Goal: Task Accomplishment & Management: Manage account settings

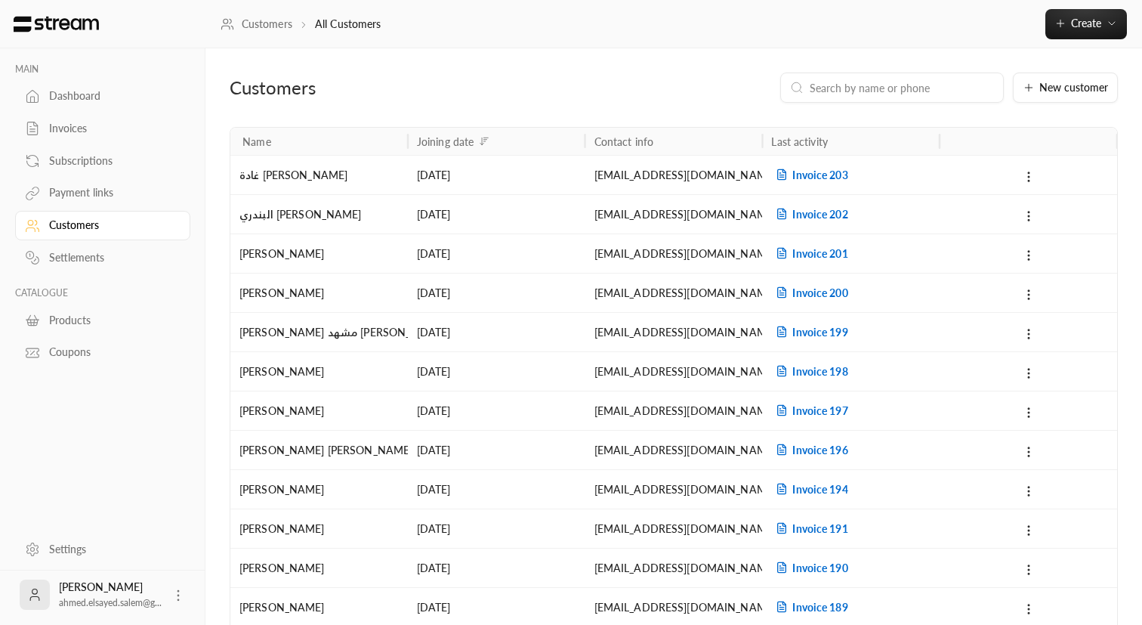
click at [90, 165] on div "Subscriptions" at bounding box center [110, 160] width 122 height 15
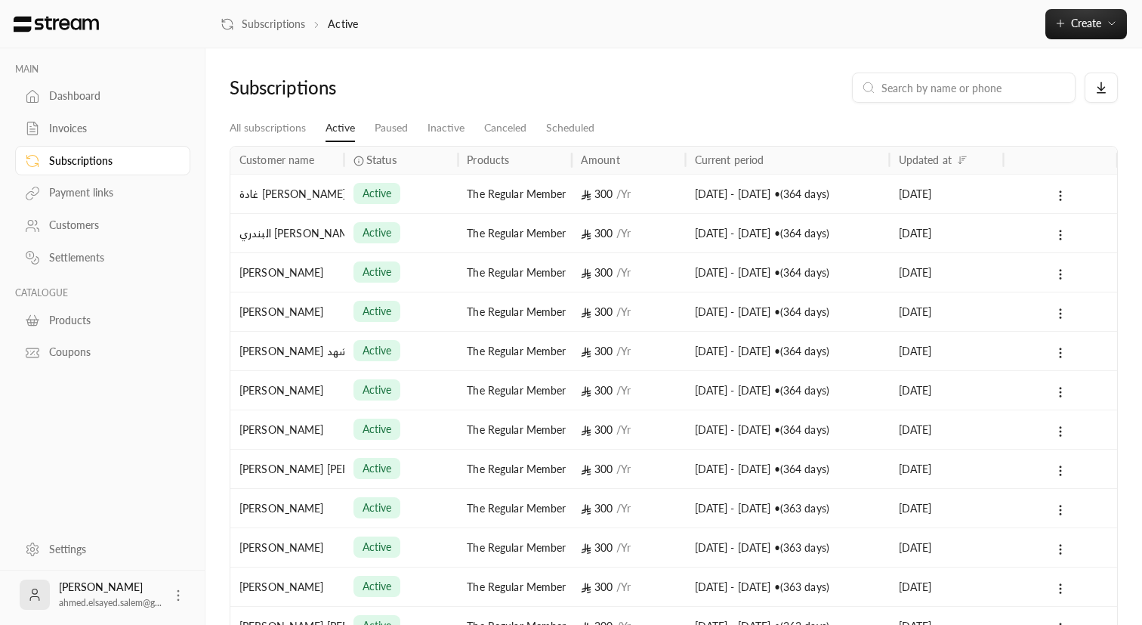
click at [74, 129] on div "Invoices" at bounding box center [110, 128] width 122 height 15
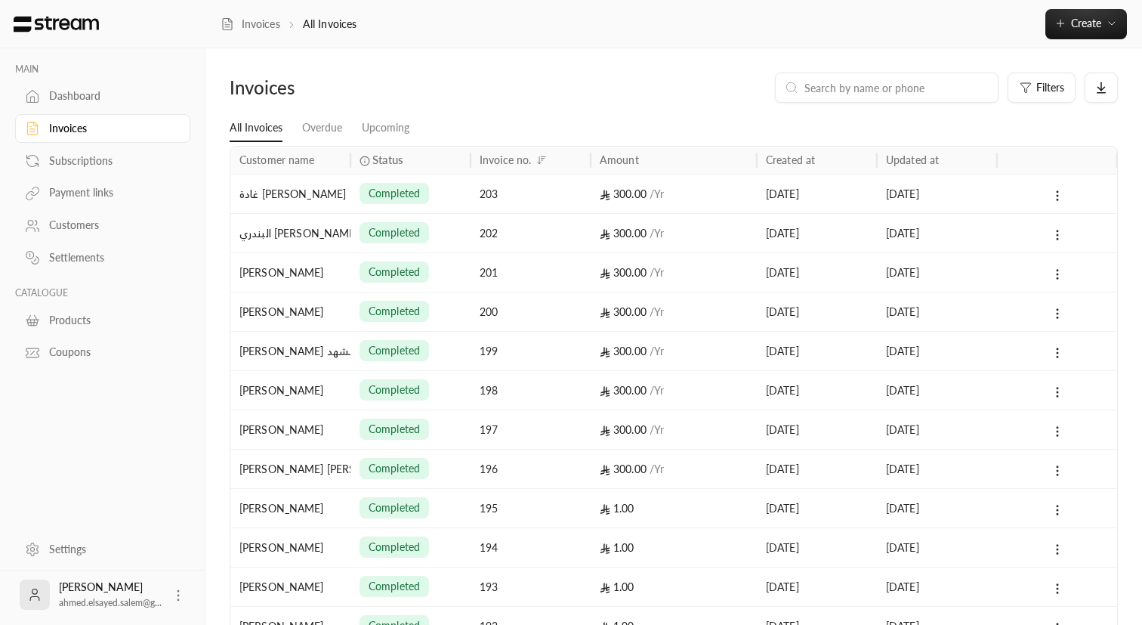
click at [69, 94] on div "Dashboard" at bounding box center [110, 95] width 122 height 15
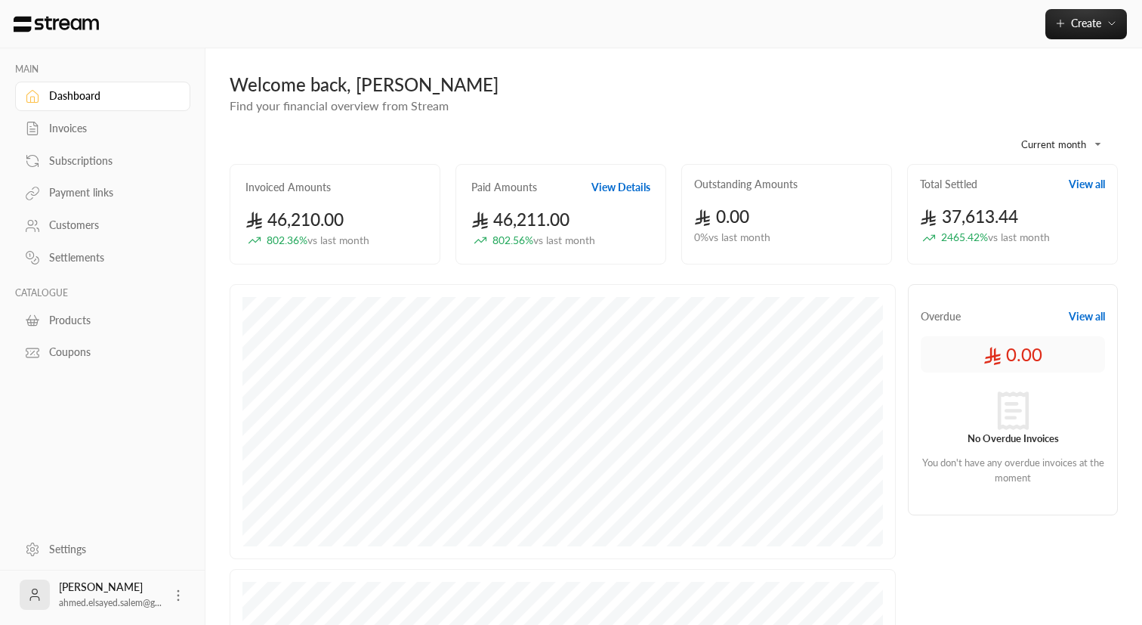
click at [85, 163] on div "Subscriptions" at bounding box center [110, 160] width 122 height 15
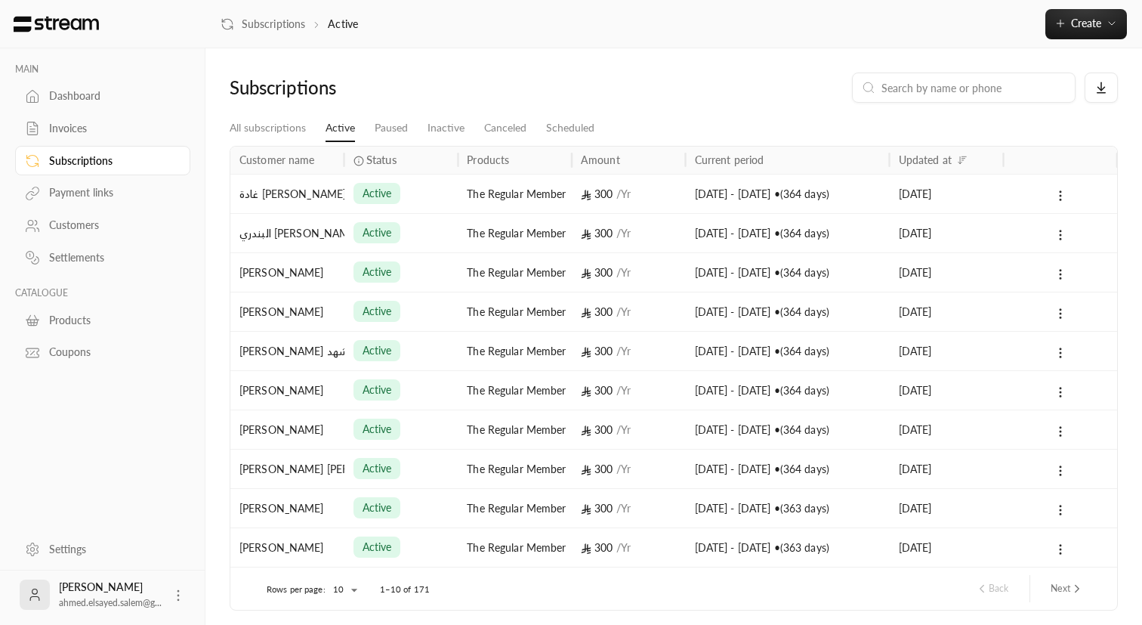
click at [85, 186] on div "Payment links" at bounding box center [110, 192] width 122 height 15
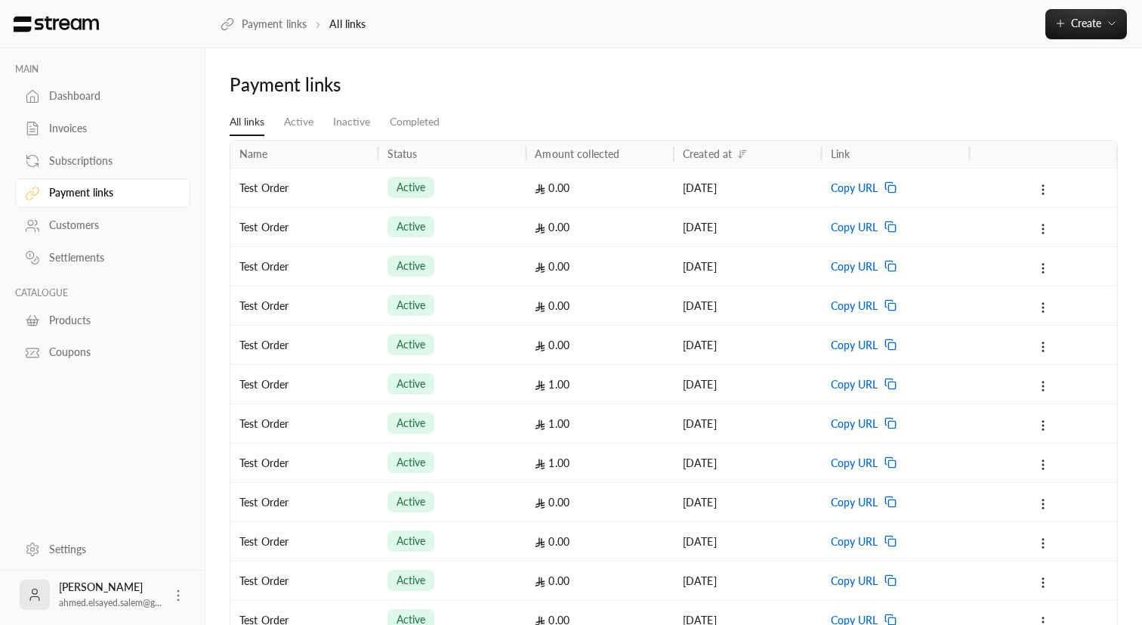
click at [82, 226] on div "Customers" at bounding box center [110, 225] width 122 height 15
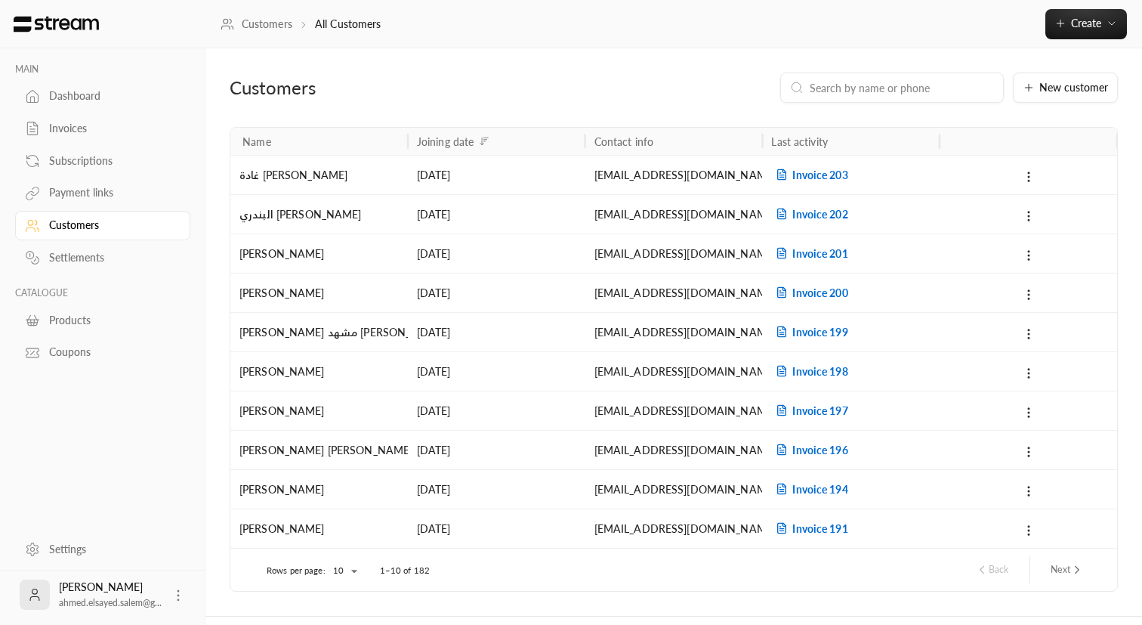
scroll to position [37, 0]
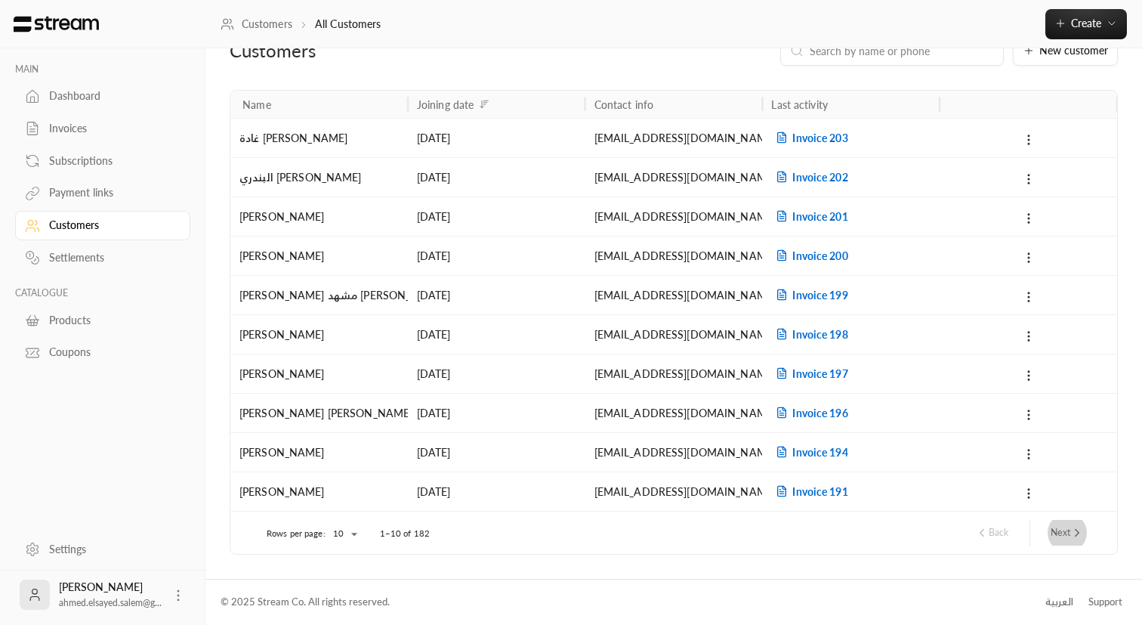
click at [1073, 537] on icon "next page" at bounding box center [1077, 533] width 14 height 14
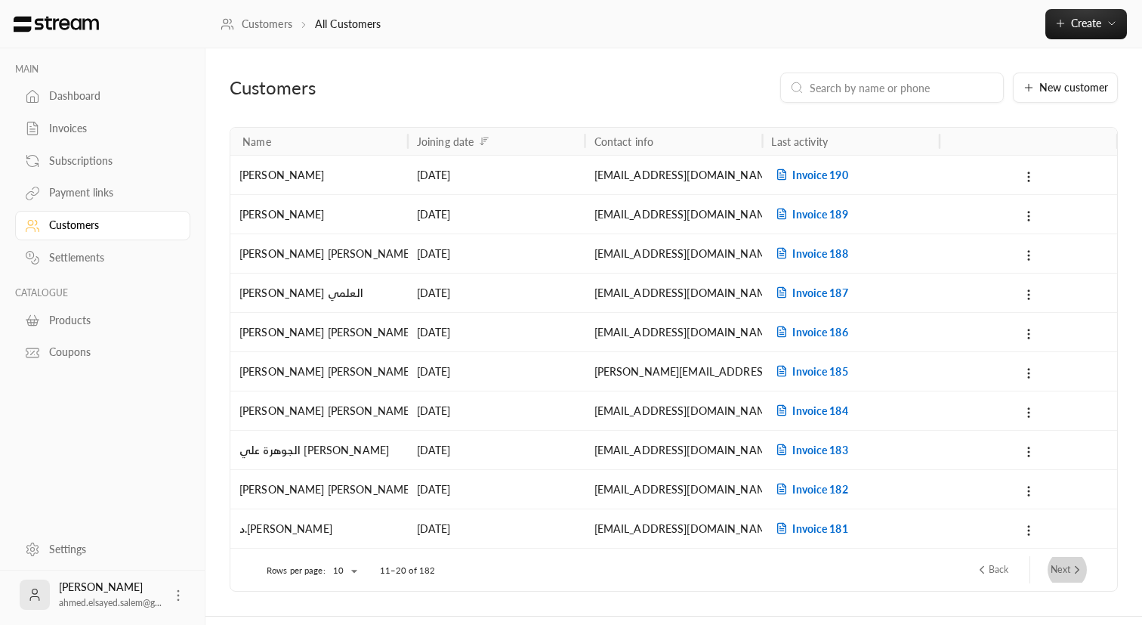
click at [1067, 572] on button "Next" at bounding box center [1067, 570] width 45 height 26
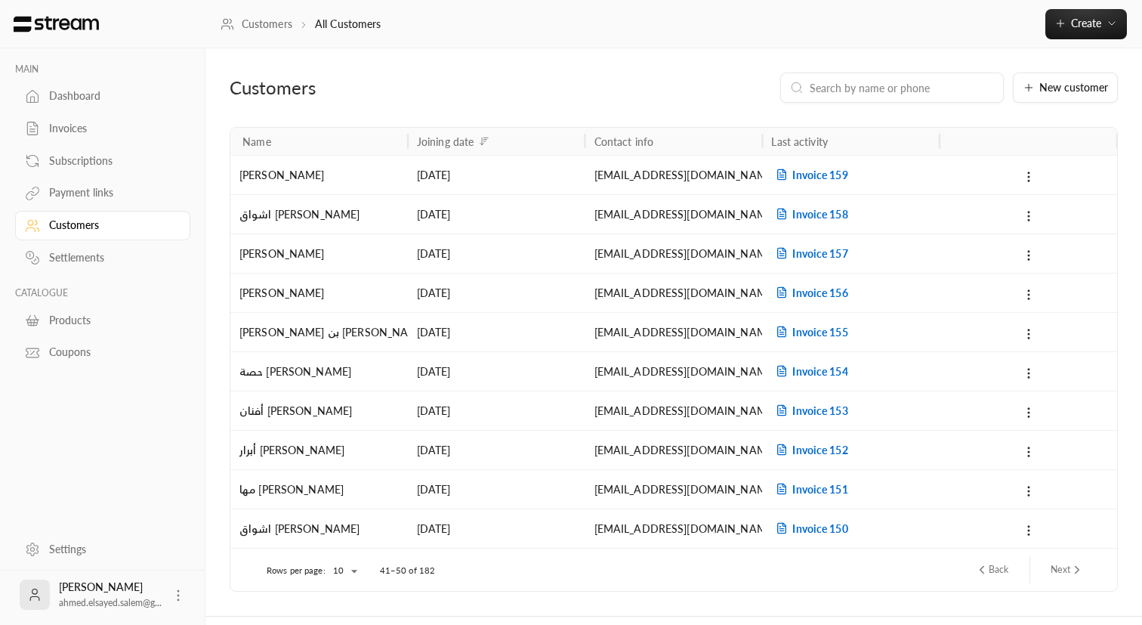
click at [1067, 572] on button "Next" at bounding box center [1067, 570] width 45 height 26
click at [338, 571] on body "MAIN Dashboard Invoices Subscriptions Payment links Customers Settlements CATAL…" at bounding box center [571, 312] width 1142 height 625
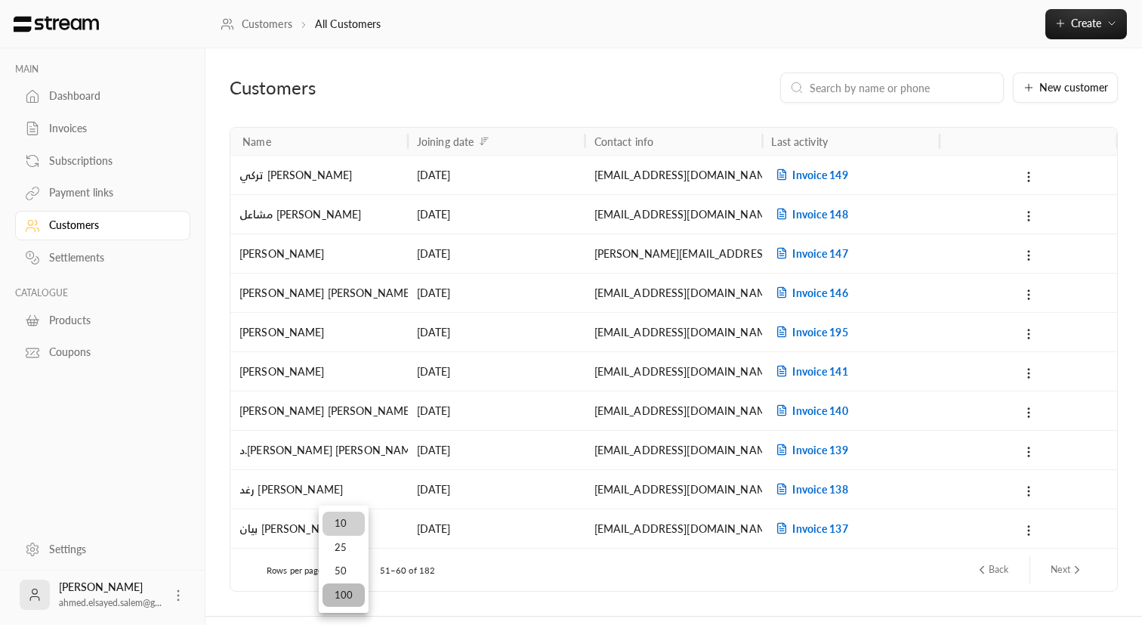
click at [351, 595] on li "100" at bounding box center [344, 595] width 42 height 24
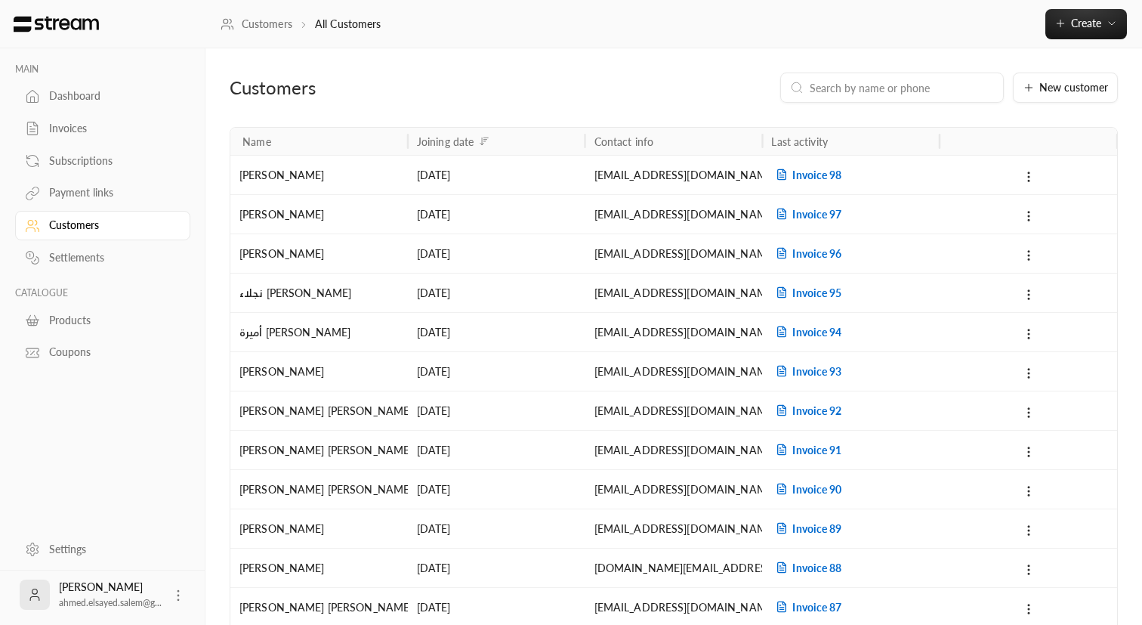
click at [461, 140] on div "Joining date" at bounding box center [445, 141] width 57 height 13
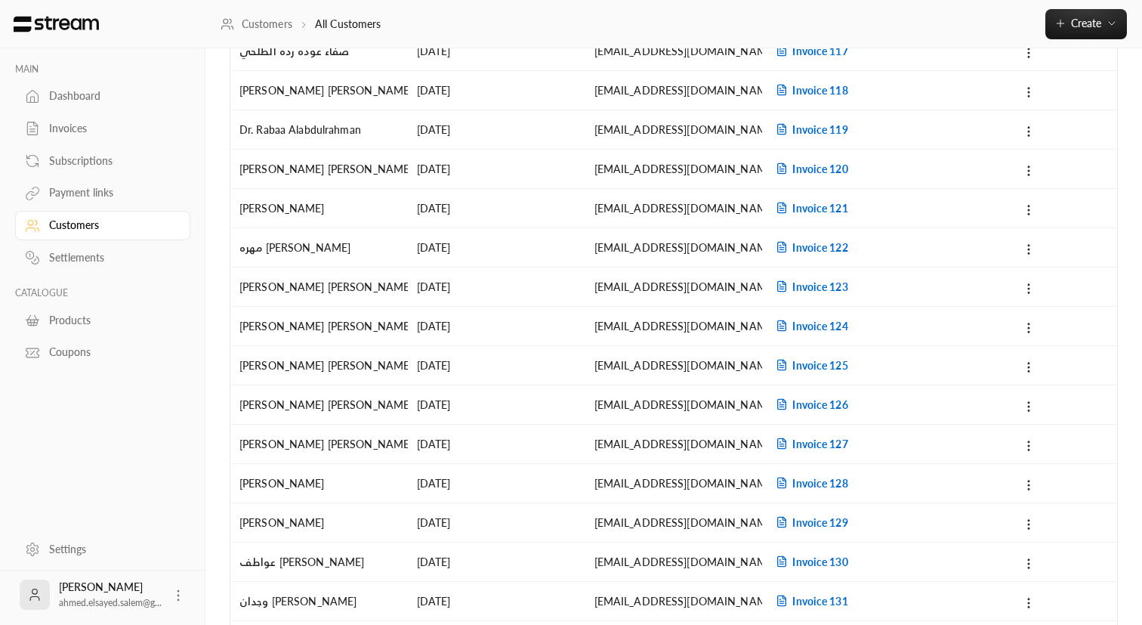
scroll to position [131, 0]
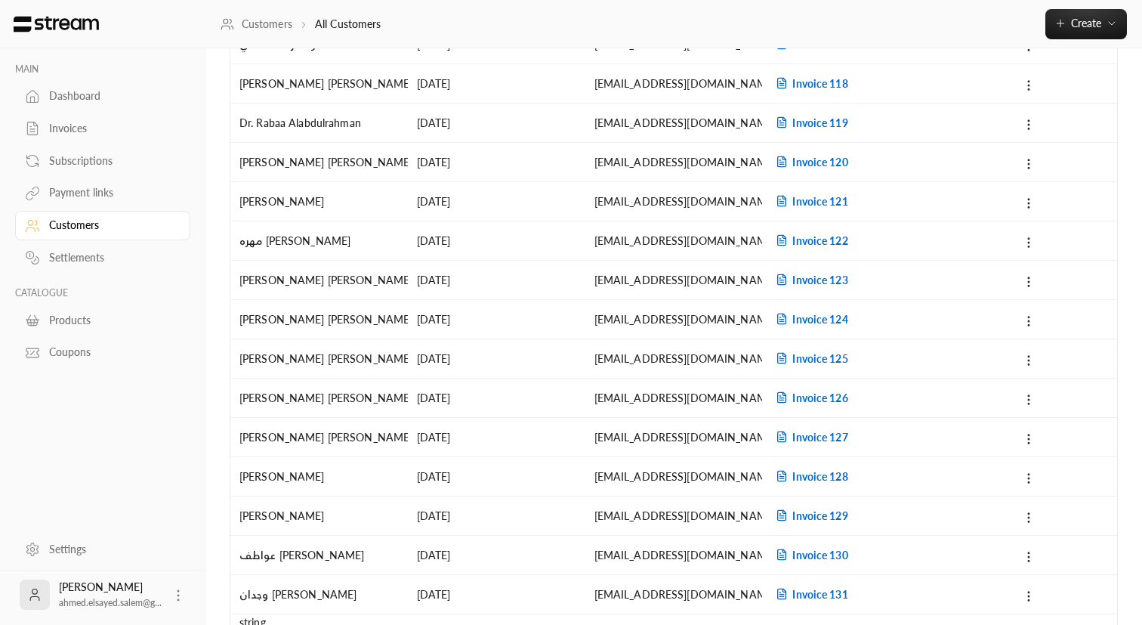
click at [807, 165] on span "Invoice 120" at bounding box center [809, 162] width 76 height 13
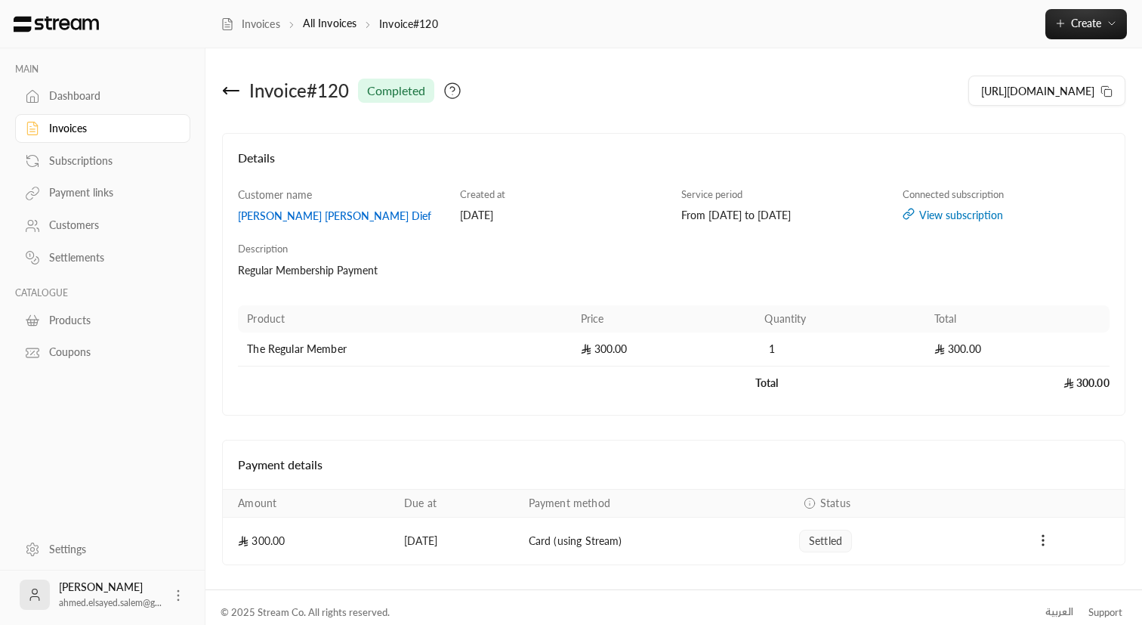
scroll to position [10, 0]
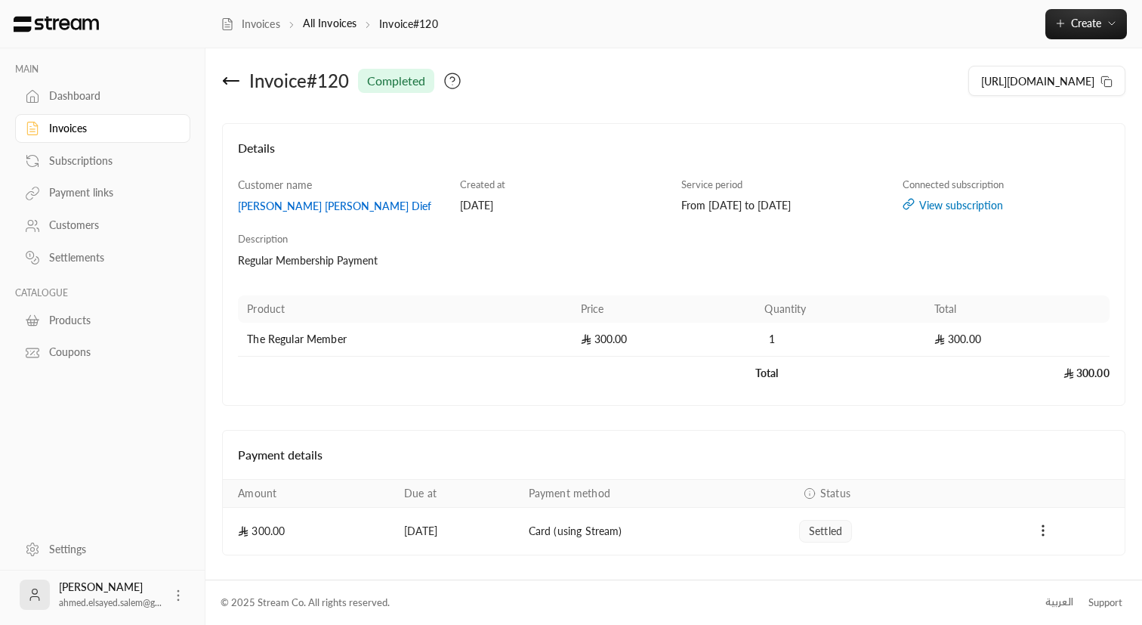
click at [234, 81] on icon at bounding box center [231, 81] width 15 height 0
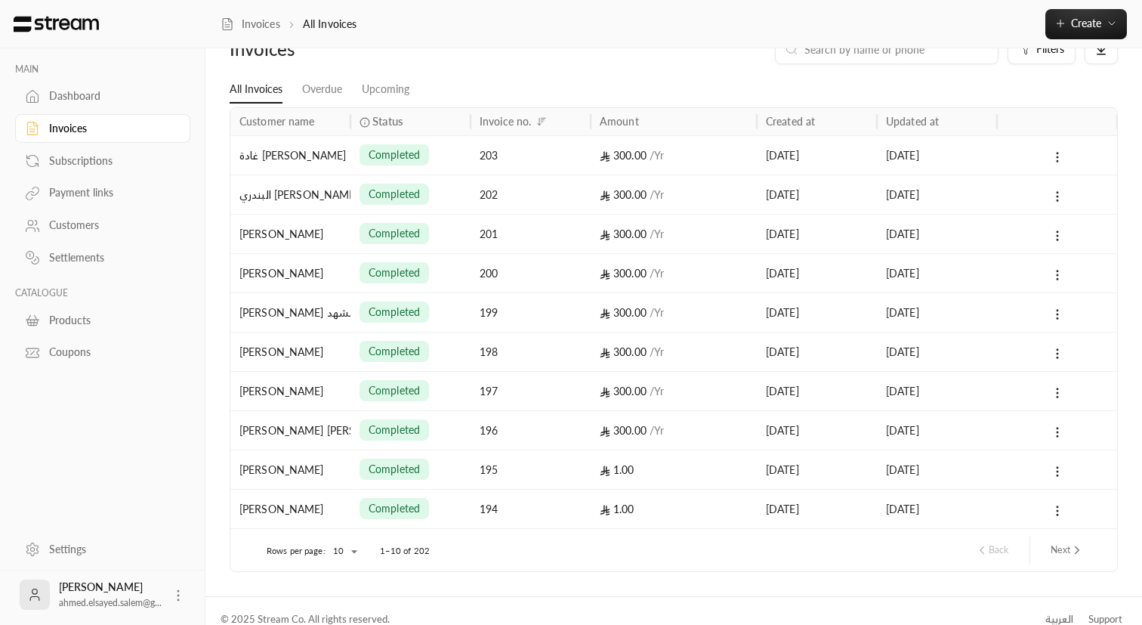
scroll to position [55, 0]
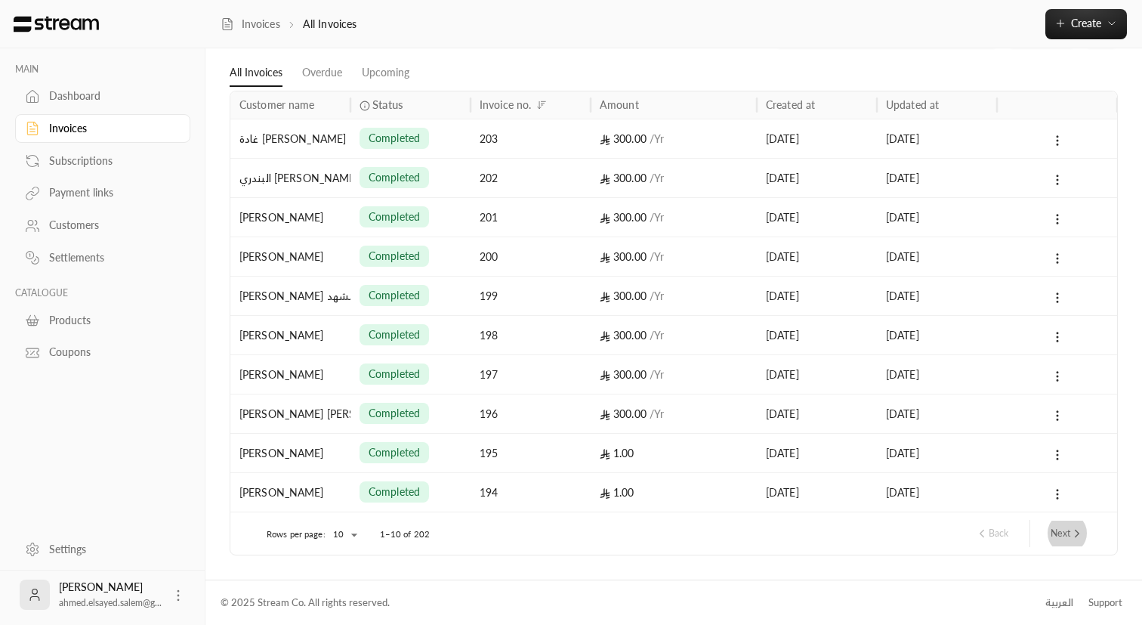
click at [1075, 532] on icon "next page" at bounding box center [1077, 533] width 14 height 14
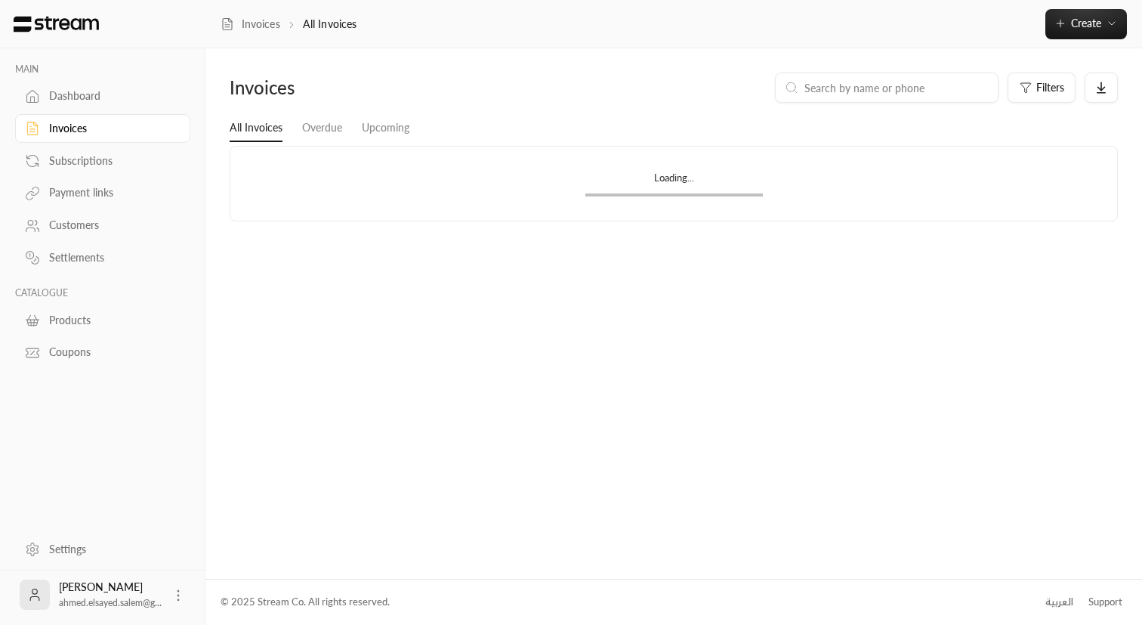
scroll to position [0, 0]
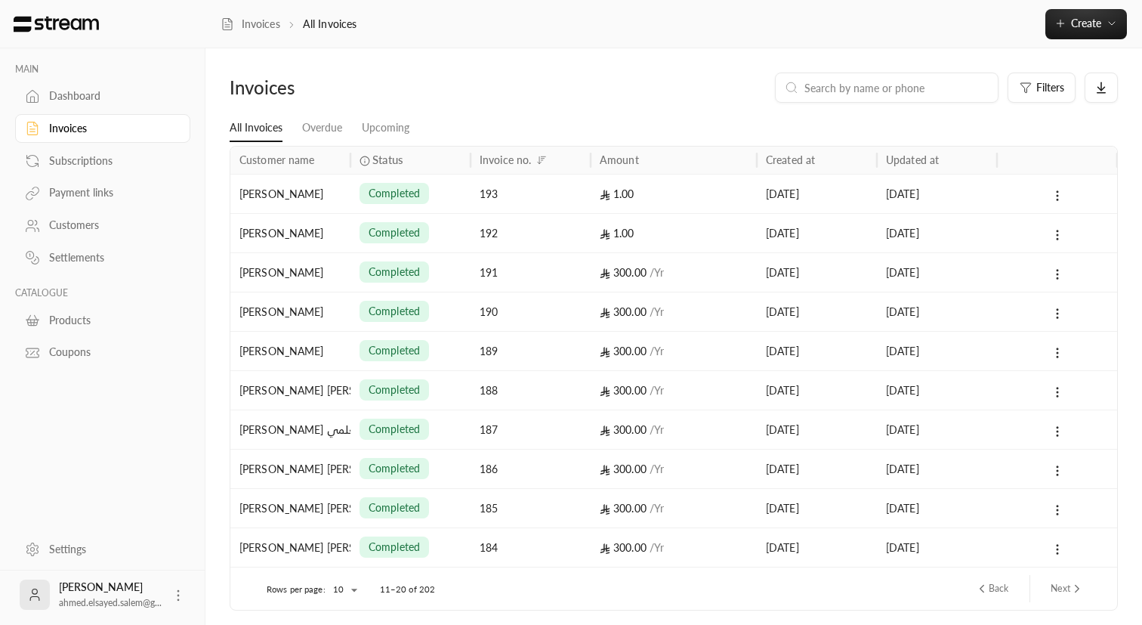
click at [939, 163] on div "Updated at" at bounding box center [937, 160] width 102 height 27
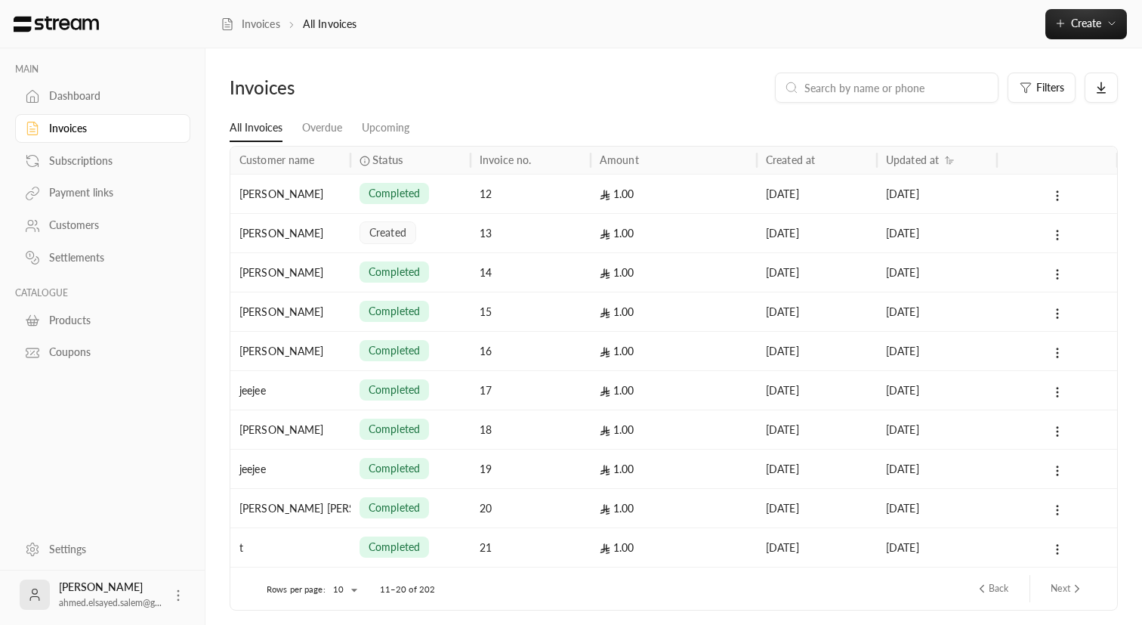
click at [939, 163] on div "Updated at" at bounding box center [937, 160] width 102 height 27
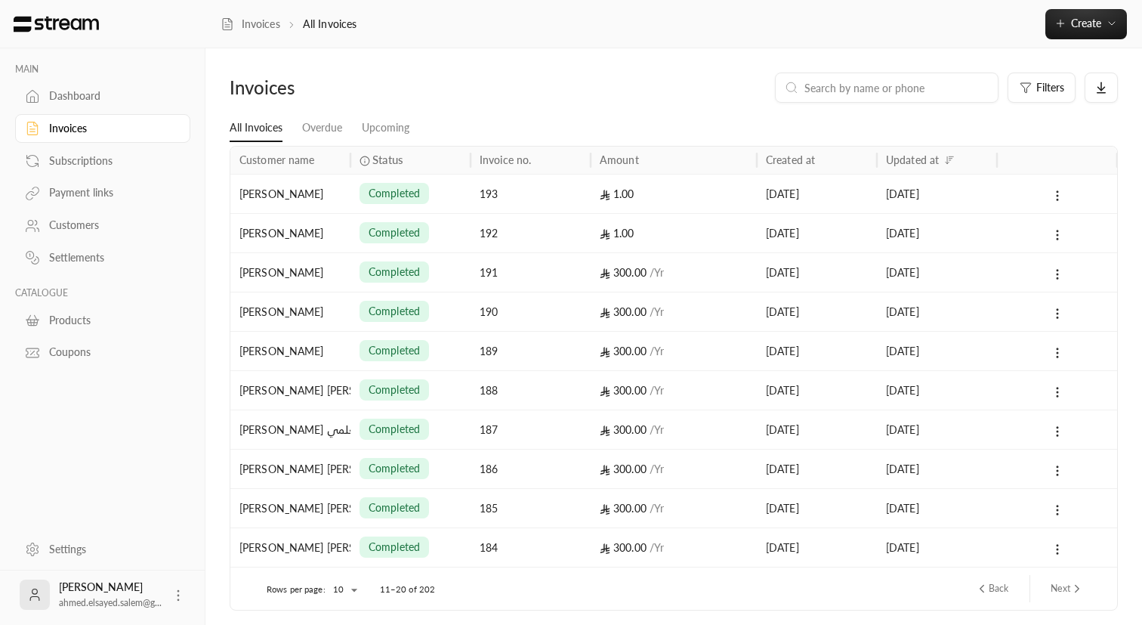
click at [95, 162] on div "Subscriptions" at bounding box center [110, 160] width 122 height 15
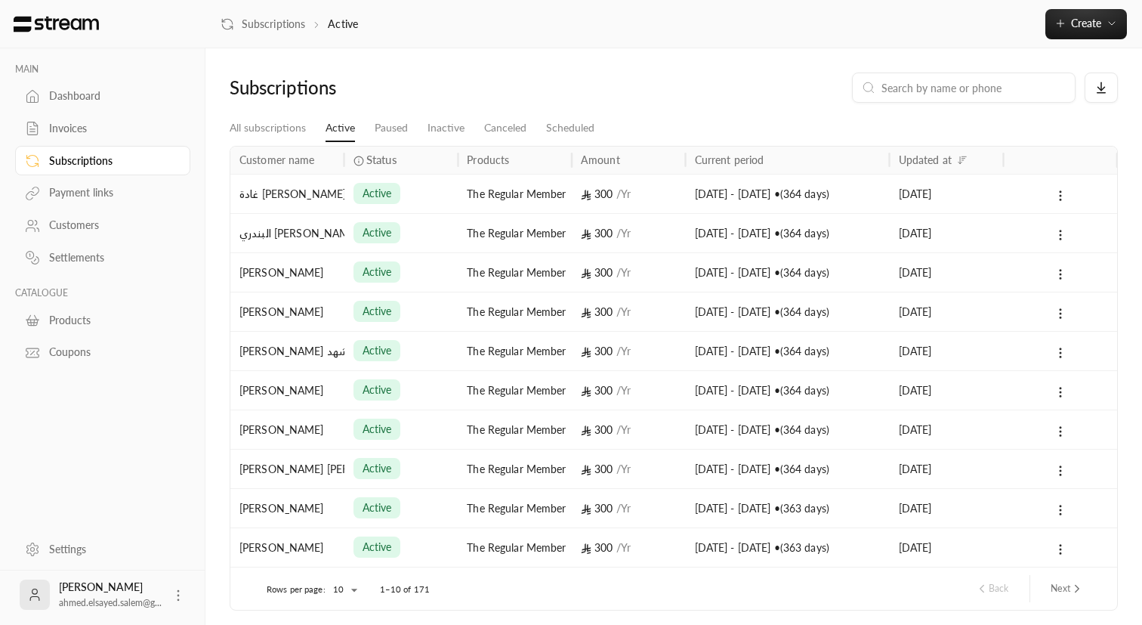
click at [93, 184] on link "Payment links" at bounding box center [102, 192] width 175 height 29
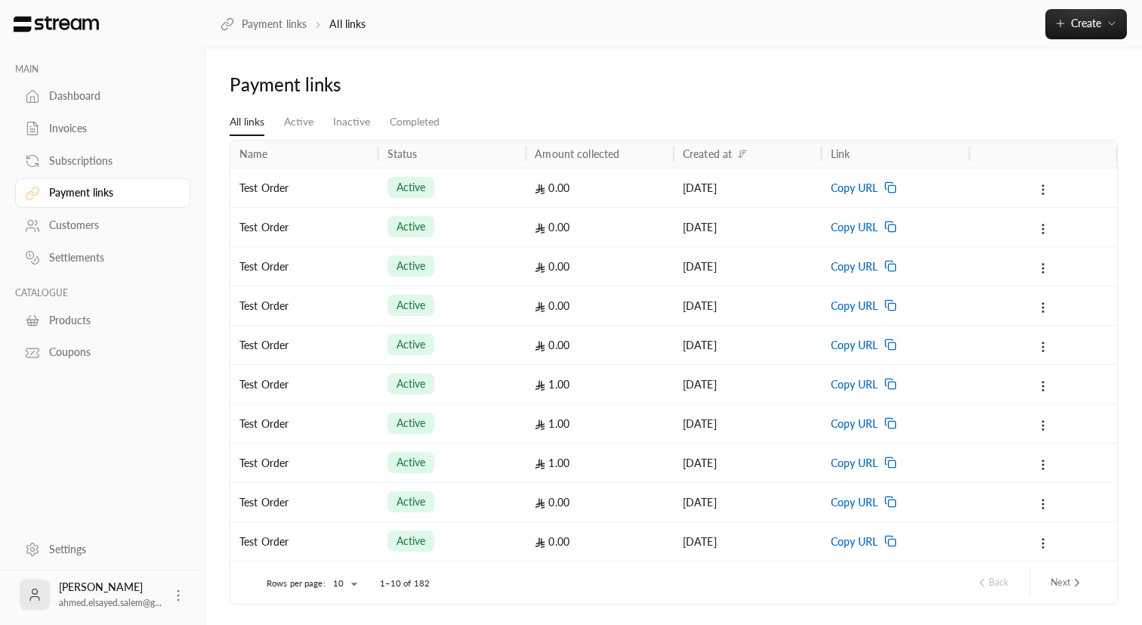
scroll to position [49, 0]
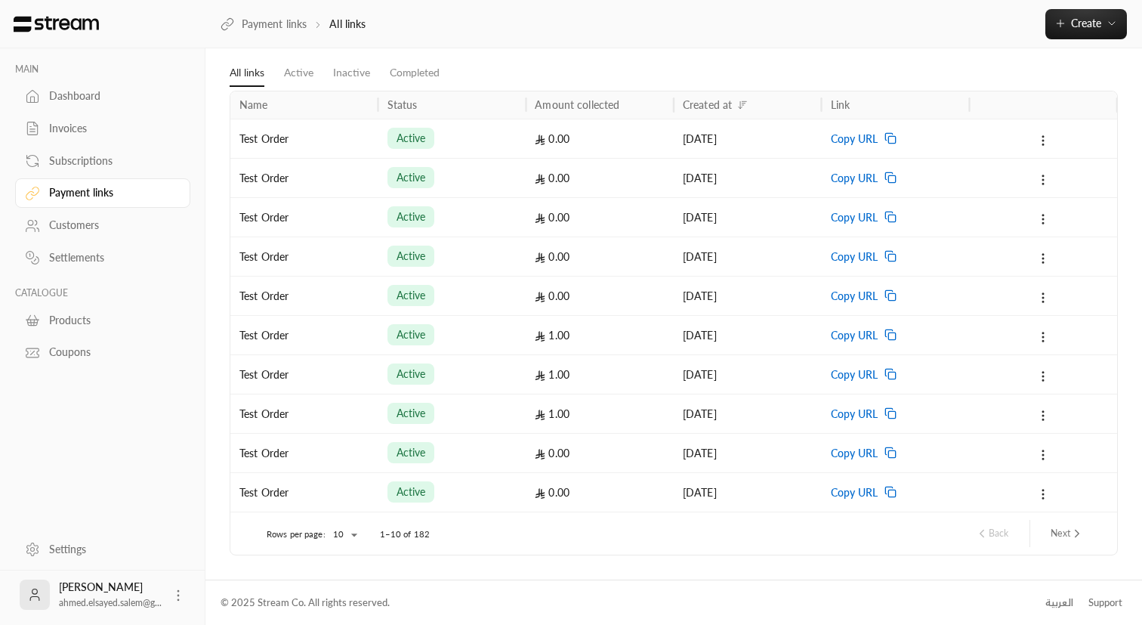
click at [1063, 538] on button "Next" at bounding box center [1067, 533] width 45 height 26
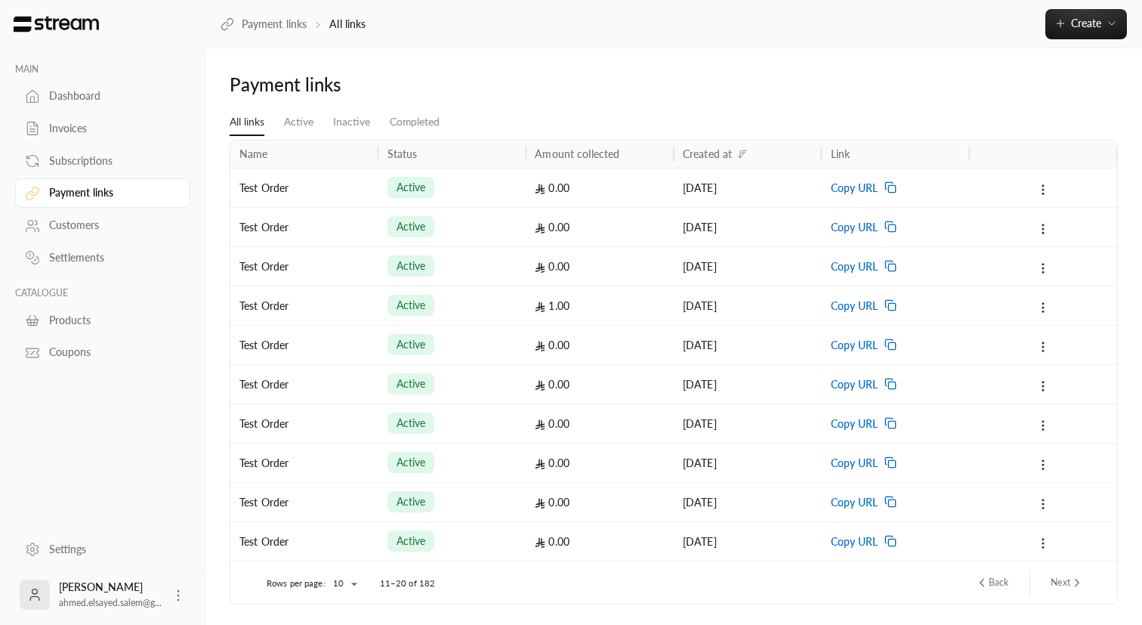
click at [82, 94] on div "Dashboard" at bounding box center [110, 95] width 122 height 15
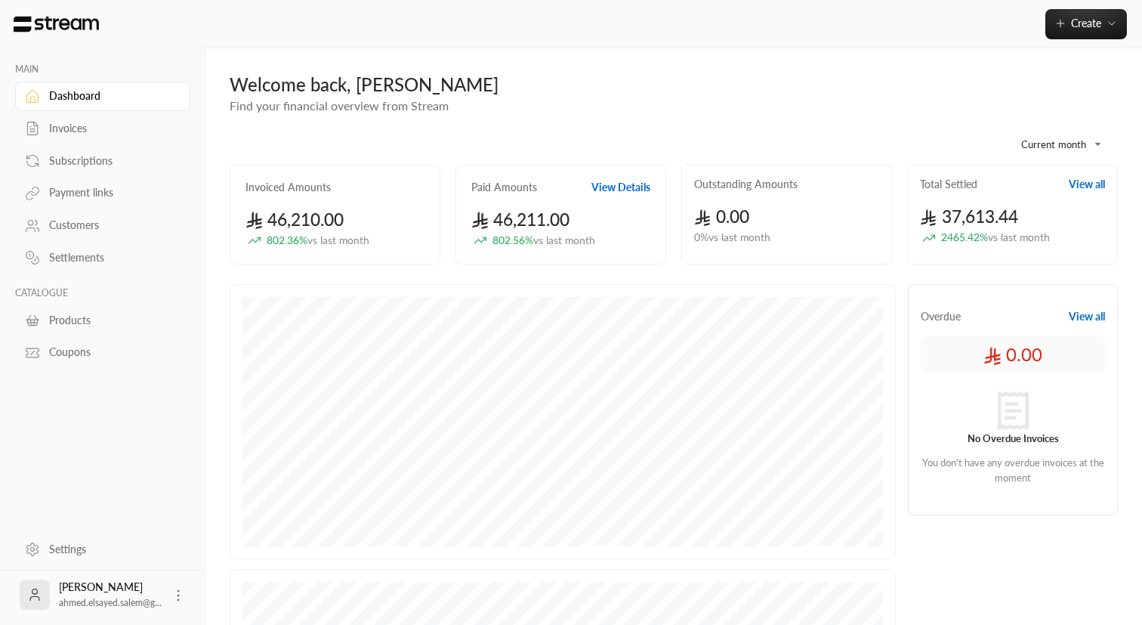
click at [73, 274] on div "MAIN Dashboard Invoices Subscriptions Payment links Customers Settlements CATAL…" at bounding box center [102, 215] width 175 height 304
click at [65, 264] on div "Settlements" at bounding box center [110, 257] width 122 height 15
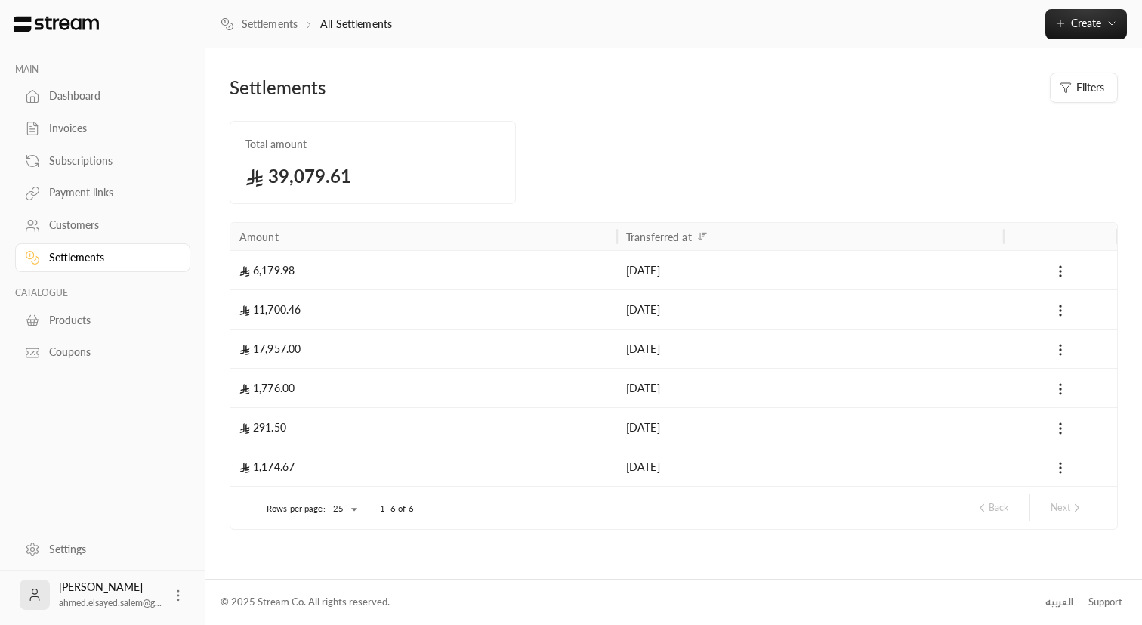
click at [124, 231] on div "Customers" at bounding box center [110, 225] width 122 height 15
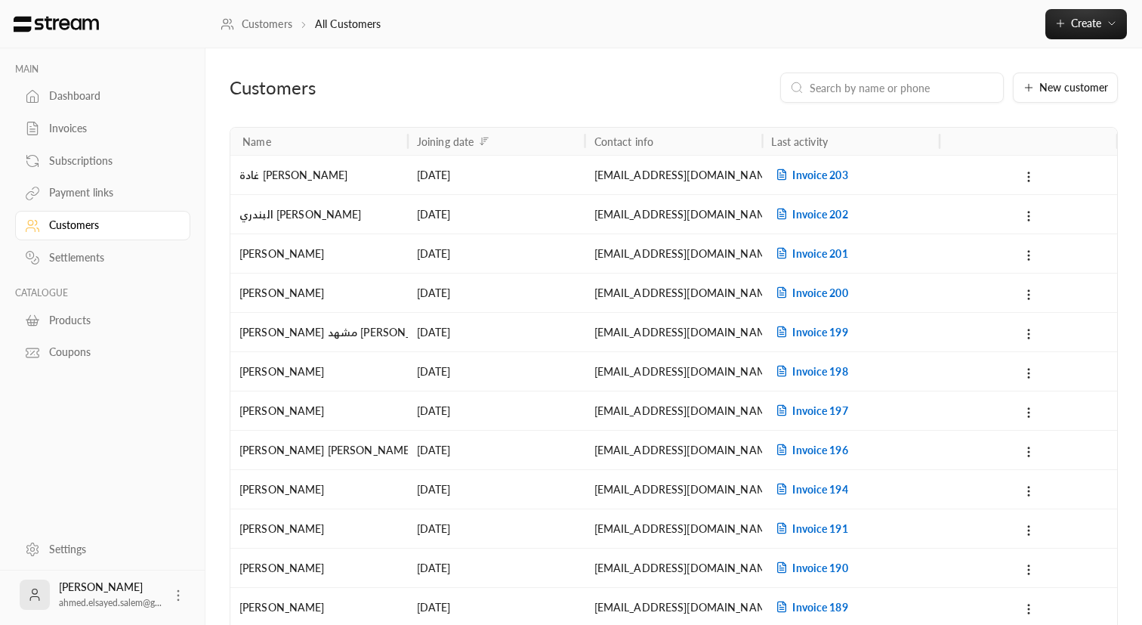
click at [87, 128] on div "Invoices" at bounding box center [110, 128] width 122 height 15
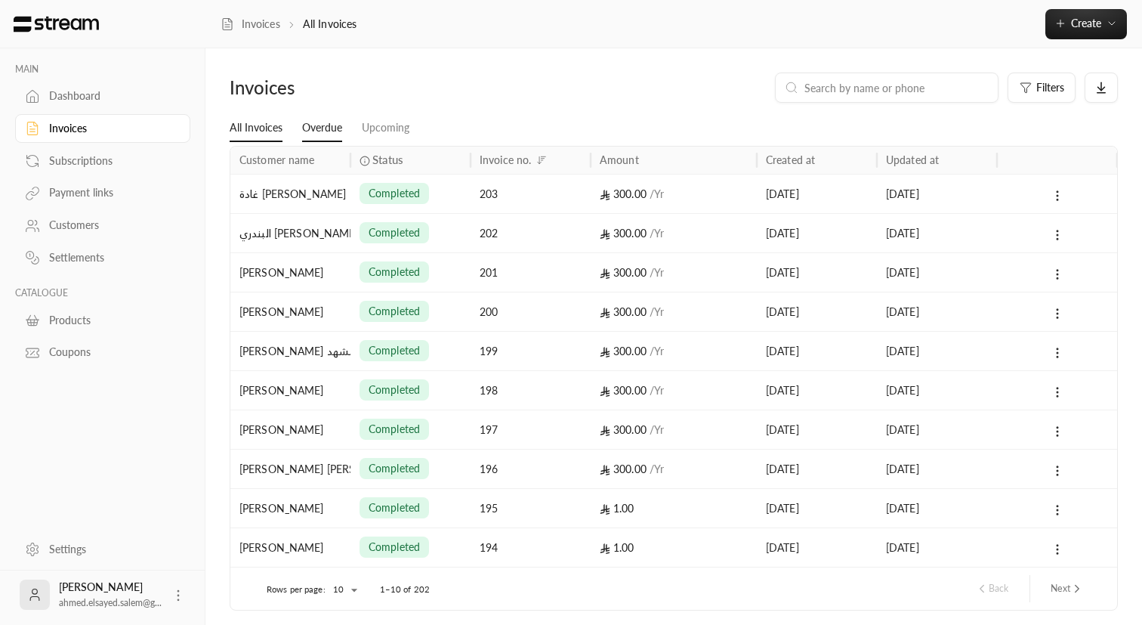
click at [307, 126] on link "Overdue" at bounding box center [322, 128] width 40 height 27
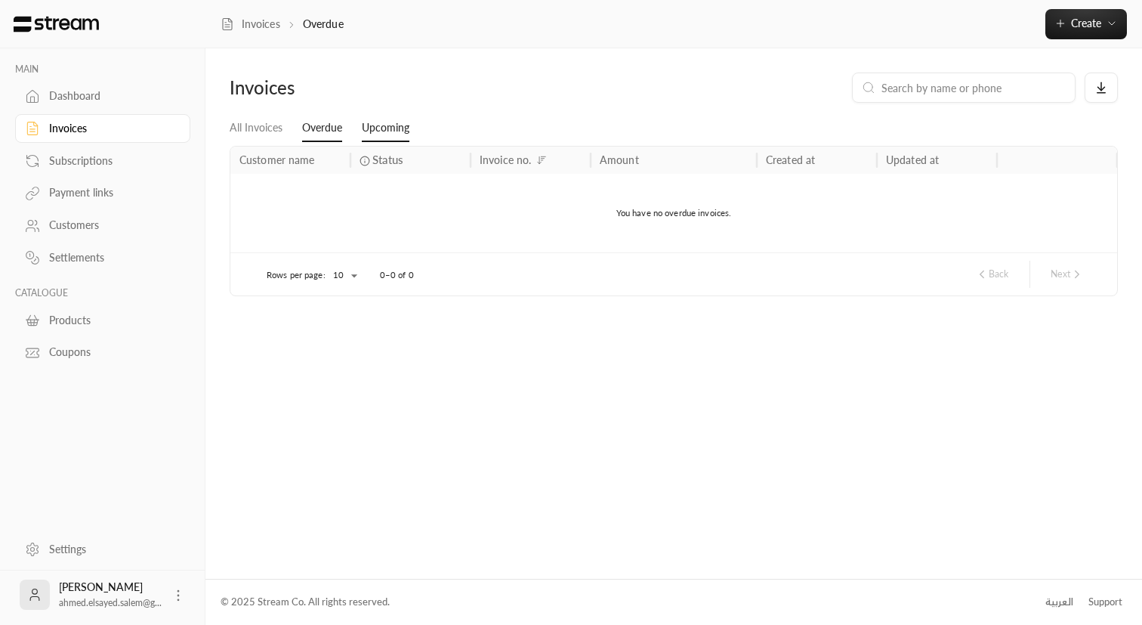
click at [375, 120] on link "Upcoming" at bounding box center [386, 128] width 48 height 27
click at [258, 124] on link "All Invoices" at bounding box center [256, 128] width 53 height 27
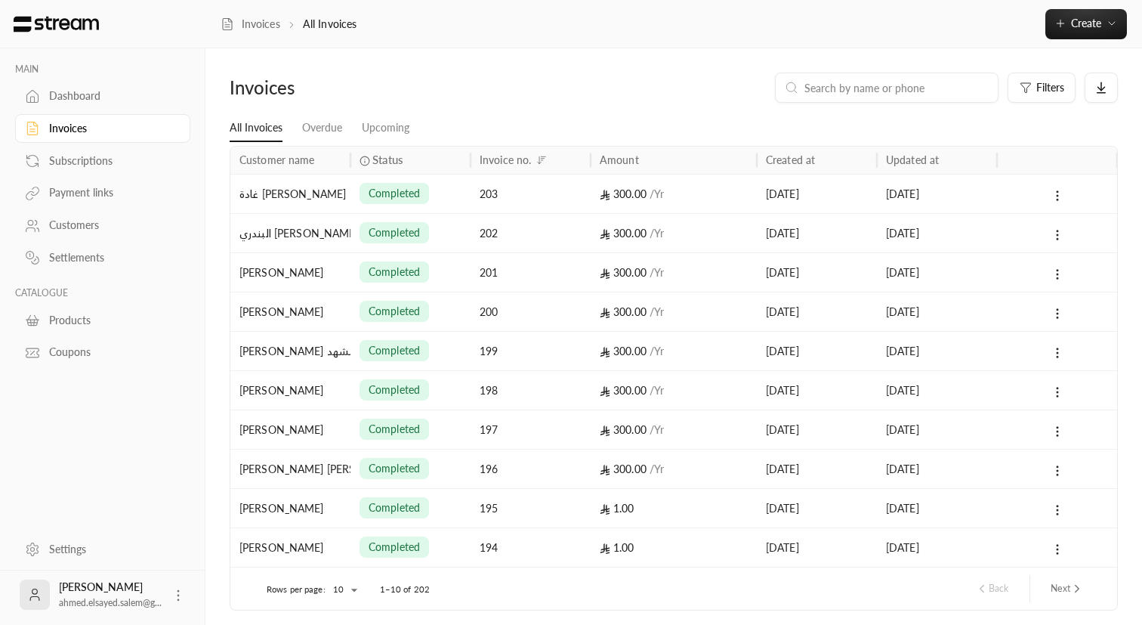
click at [77, 89] on div "Dashboard" at bounding box center [110, 95] width 122 height 15
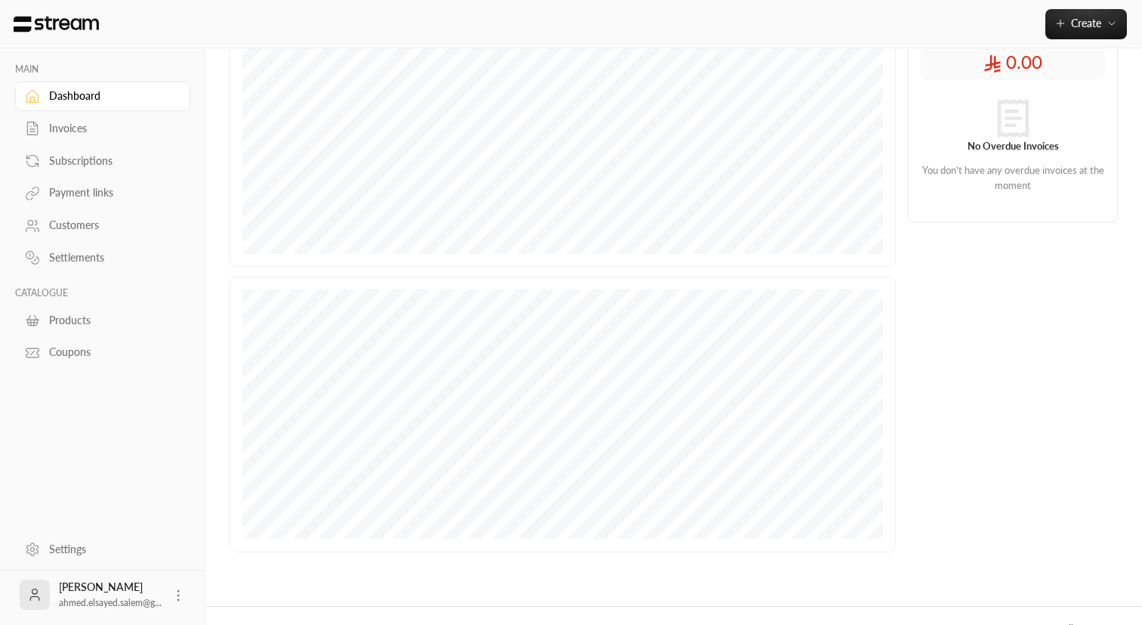
scroll to position [319, 0]
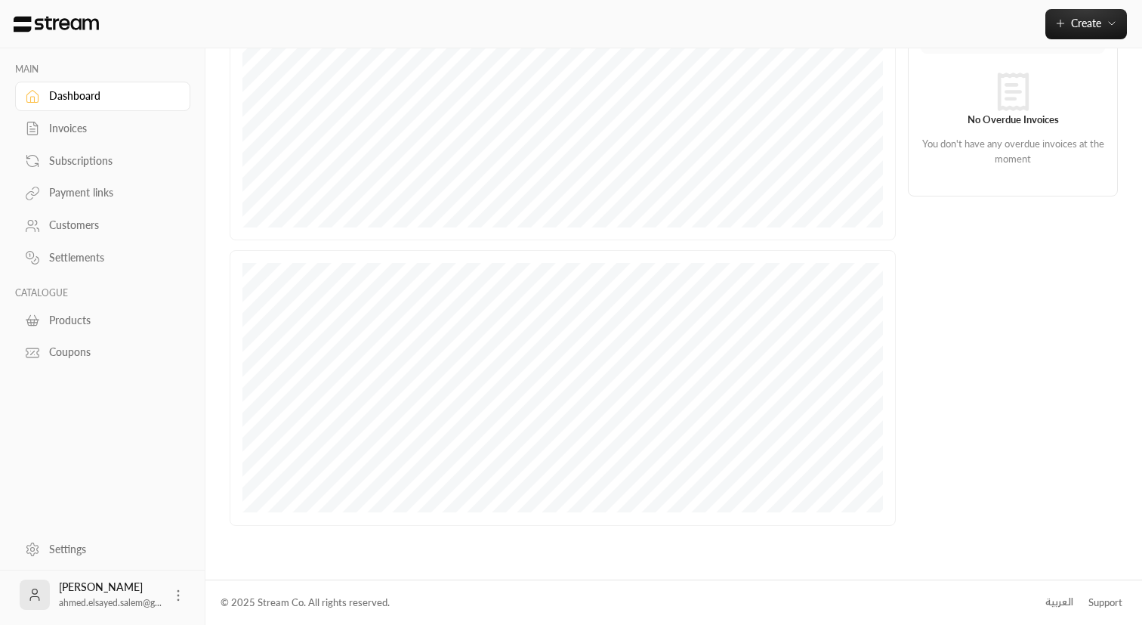
click at [82, 97] on div "Dashboard" at bounding box center [110, 95] width 122 height 15
click at [88, 261] on div "Settlements" at bounding box center [110, 257] width 122 height 15
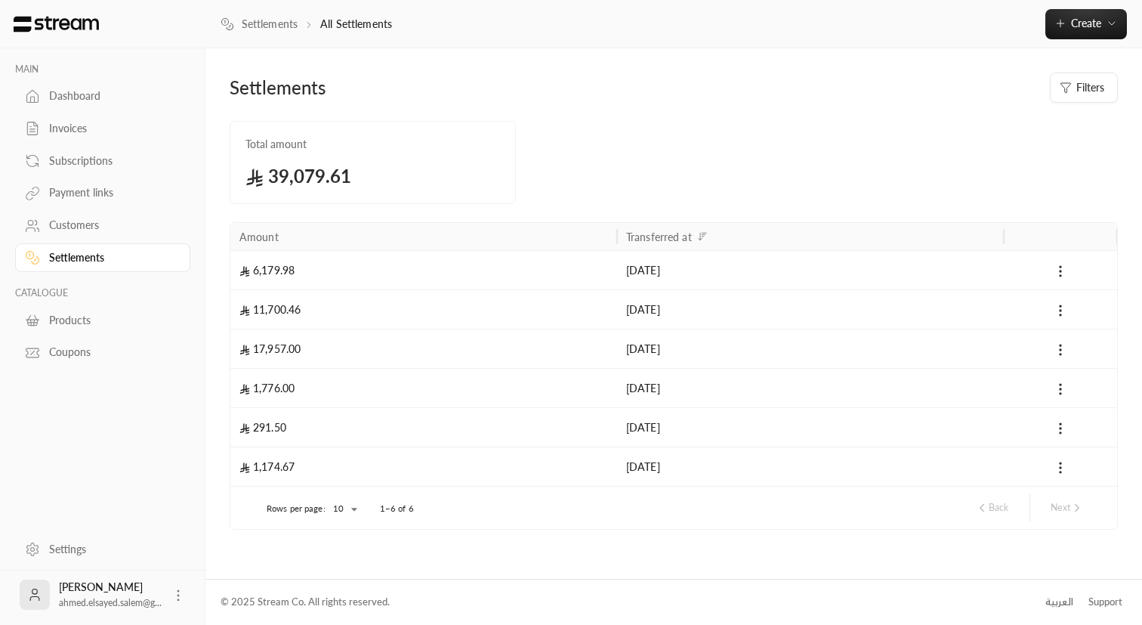
click at [73, 185] on link "Payment links" at bounding box center [102, 192] width 175 height 29
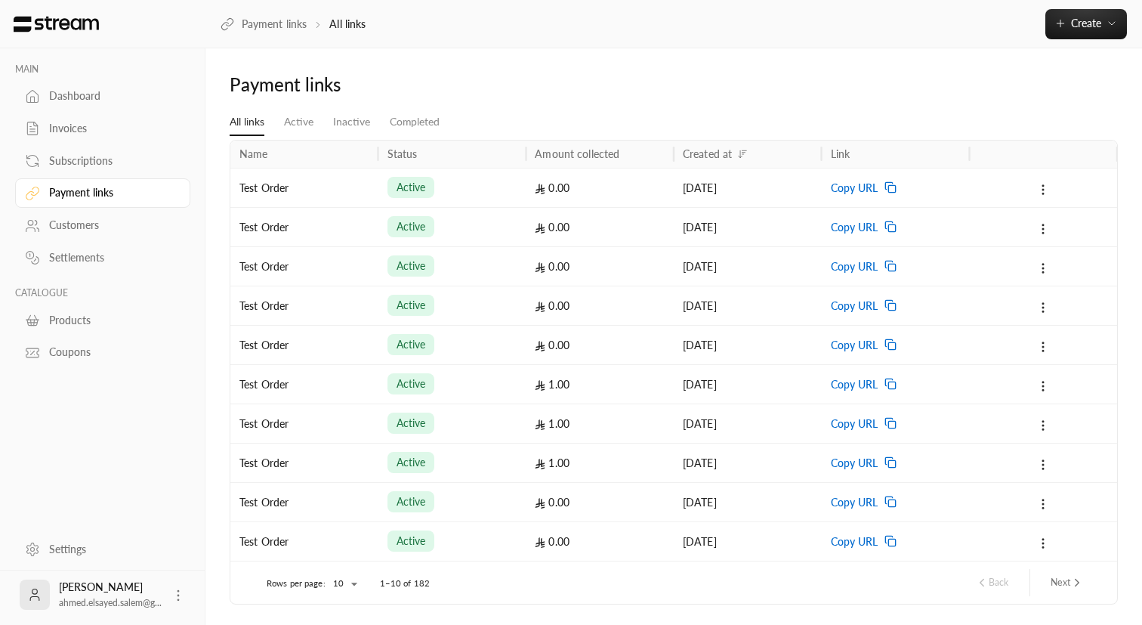
click at [57, 162] on div "Subscriptions" at bounding box center [110, 160] width 122 height 15
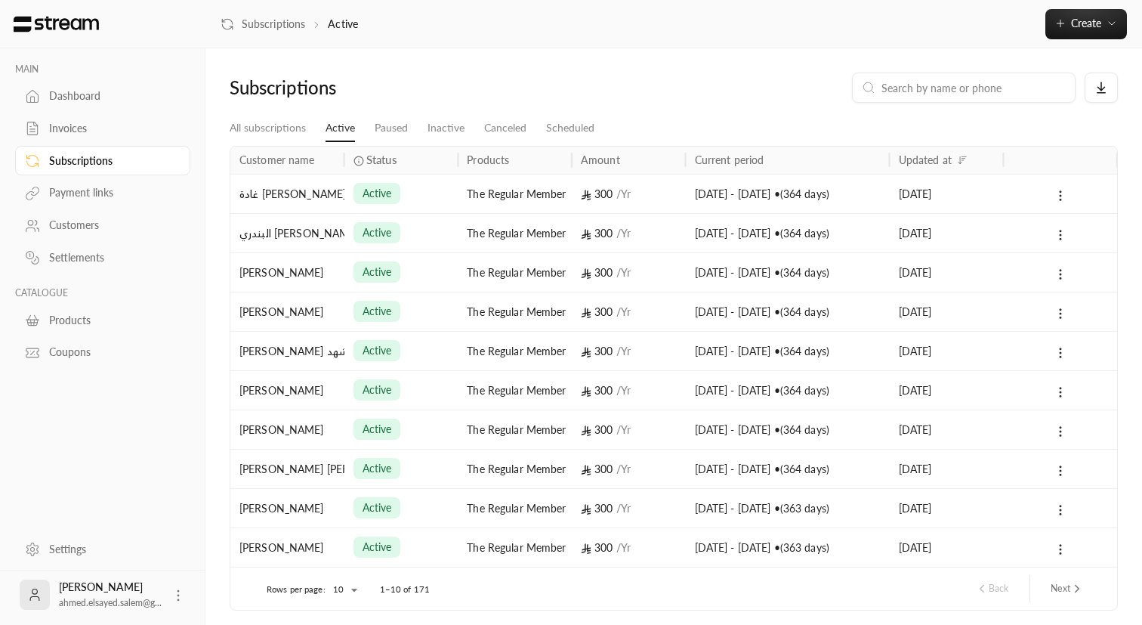
click at [45, 143] on link "Invoices" at bounding box center [102, 128] width 175 height 29
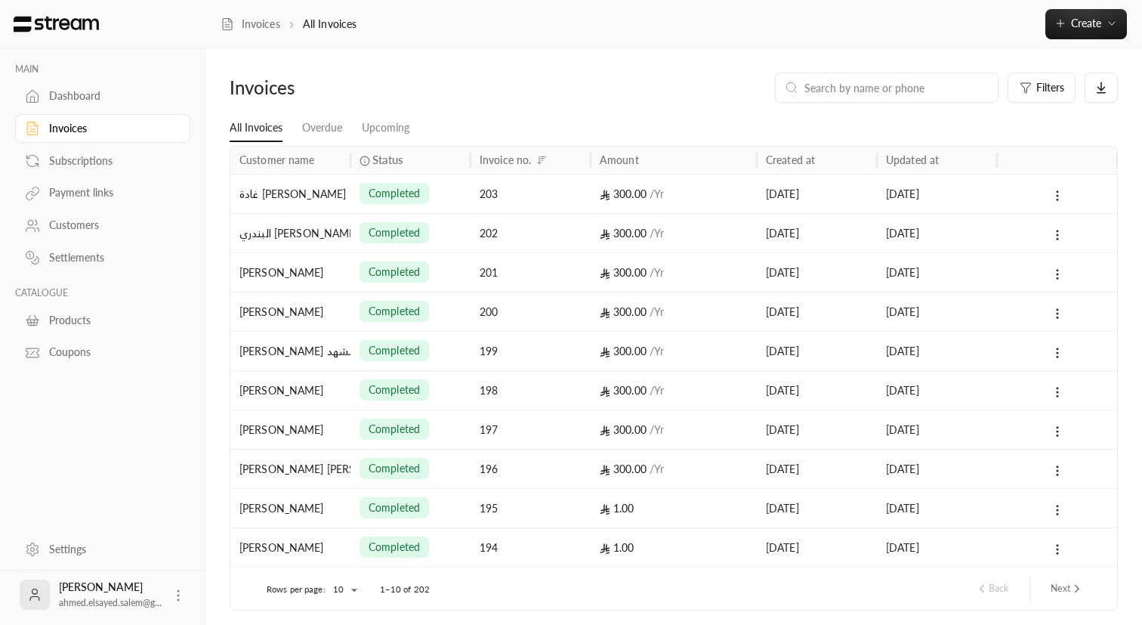
click at [44, 124] on link "Invoices" at bounding box center [102, 128] width 175 height 29
click at [1054, 582] on button "Next" at bounding box center [1067, 589] width 45 height 26
